Goal: Check status: Check status

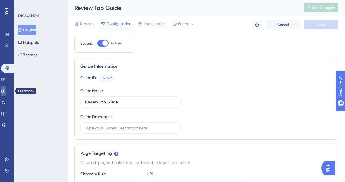
click at [6, 88] on link at bounding box center [3, 90] width 5 height 9
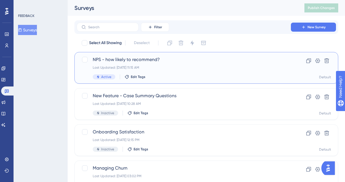
click at [160, 75] on div "Active Edit Tags" at bounding box center [184, 76] width 182 height 5
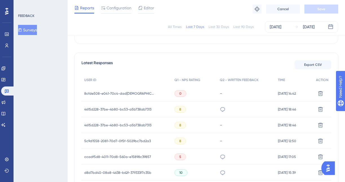
scroll to position [144, 0]
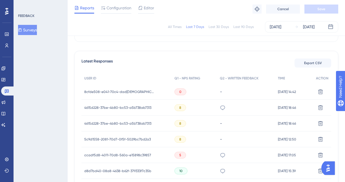
click at [132, 89] on span "8cfde508-e041-70c4-dad[DEMOGRAPHIC_DATA]-df5a008de37d" at bounding box center [119, 91] width 70 height 5
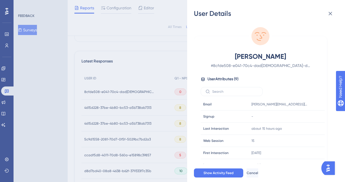
click at [114, 89] on div "User Details [PERSON_NAME] # 8cfde508-e041-70c4-dad[DEMOGRAPHIC_DATA]-df5a008de…" at bounding box center [172, 91] width 345 height 182
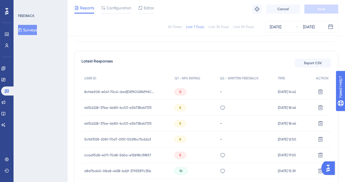
click at [114, 89] on span "8cfde508-e041-70c4-dad[DEMOGRAPHIC_DATA]-df5a008de37d" at bounding box center [119, 91] width 70 height 5
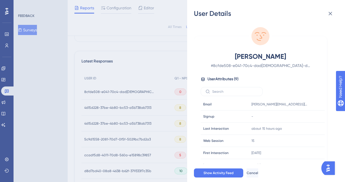
click at [163, 79] on div "User Details [PERSON_NAME] # 8cfde508-e041-70c4-dad[DEMOGRAPHIC_DATA]-df5a008de…" at bounding box center [172, 91] width 345 height 182
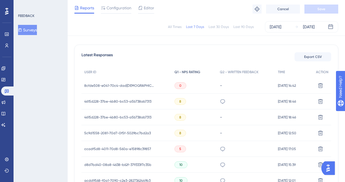
scroll to position [151, 0]
click at [113, 85] on span "8cfde508-e041-70c4-dad[DEMOGRAPHIC_DATA]-df5a008de37d" at bounding box center [119, 85] width 70 height 5
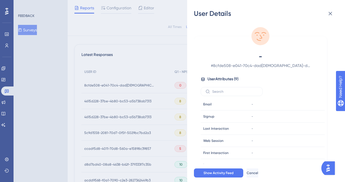
click at [101, 86] on div "User Details - # 8cfde508-e041-70c4-dad[DEMOGRAPHIC_DATA]-df5a008de37d User Att…" at bounding box center [172, 91] width 345 height 182
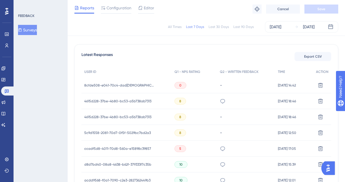
click at [97, 84] on span "8cfde508-e041-70c4-dad[DEMOGRAPHIC_DATA]-df5a008de37d" at bounding box center [119, 85] width 70 height 5
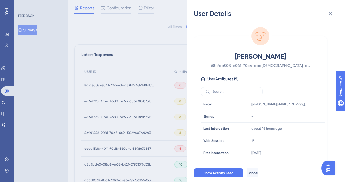
click at [145, 68] on div "User Details [PERSON_NAME] # 8cfde508-e041-70c4-dad[DEMOGRAPHIC_DATA]-df5a008de…" at bounding box center [172, 91] width 345 height 182
